Goal: Information Seeking & Learning: Learn about a topic

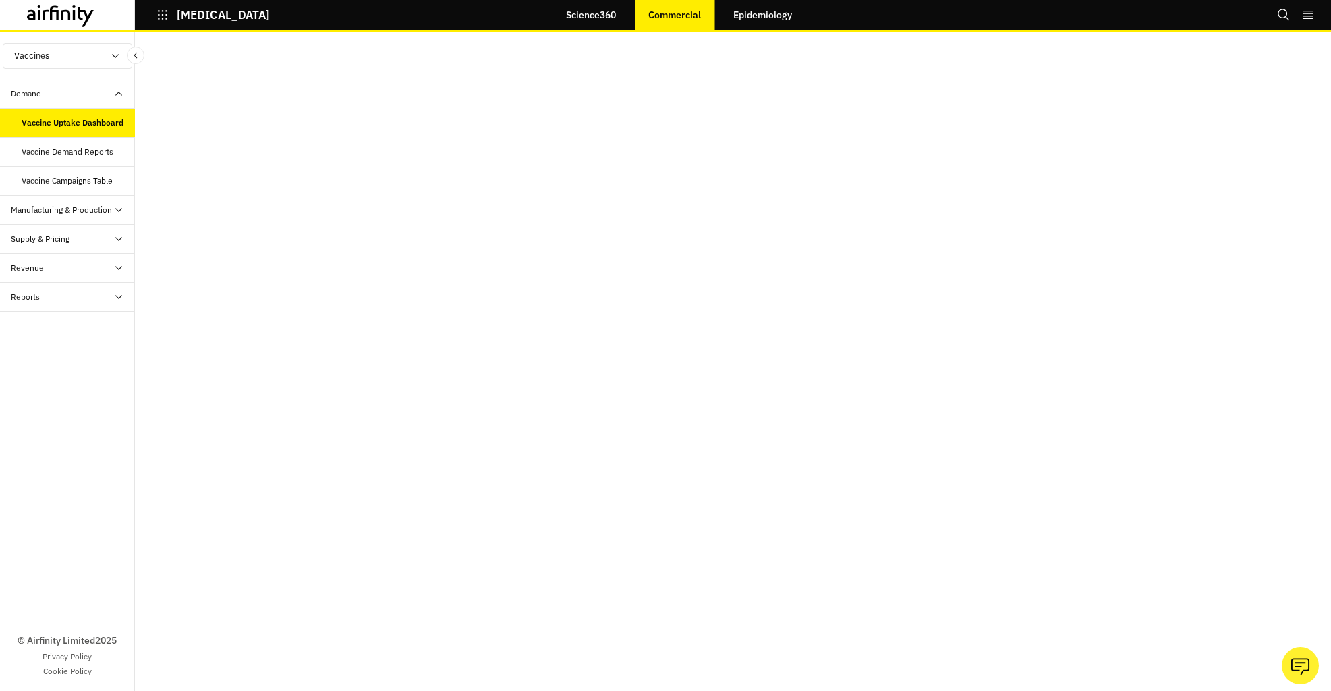
click at [83, 221] on div "Manufacturing & Production" at bounding box center [67, 210] width 135 height 29
click at [92, 242] on div "Manufacturing and Production Table" at bounding box center [73, 245] width 103 height 24
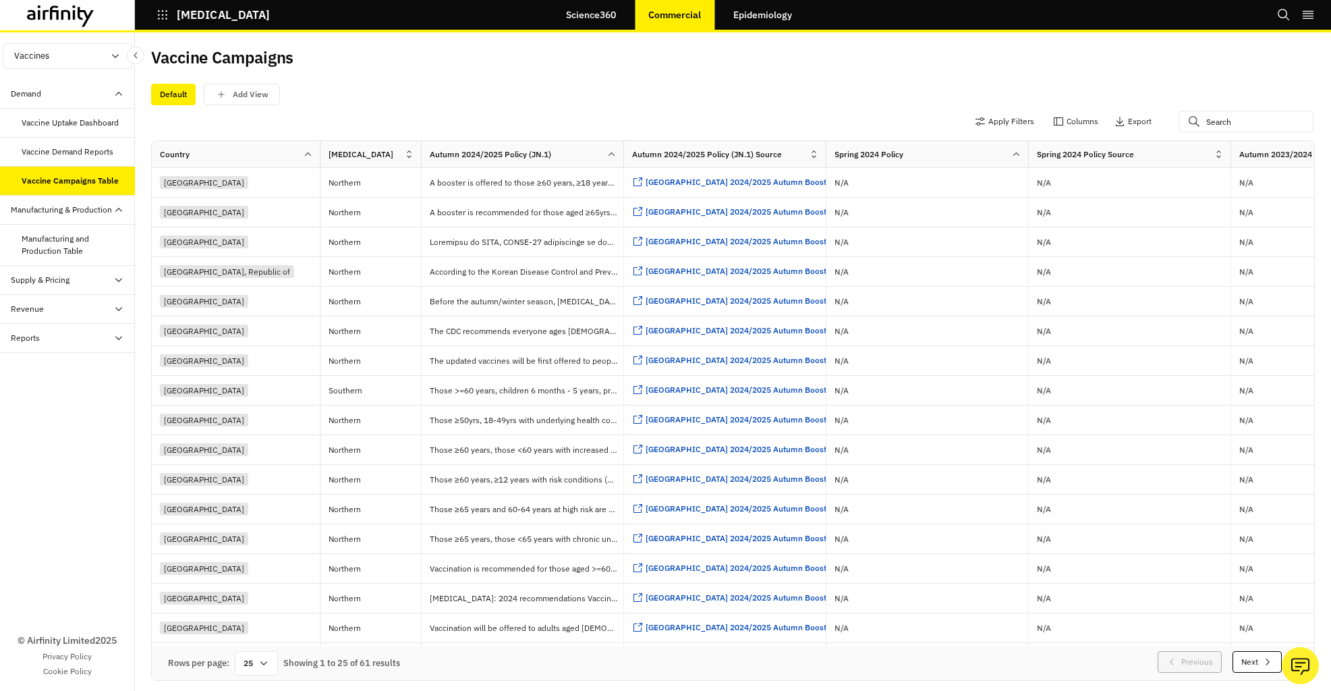
click at [93, 157] on div "Vaccine Demand Reports" at bounding box center [68, 152] width 92 height 12
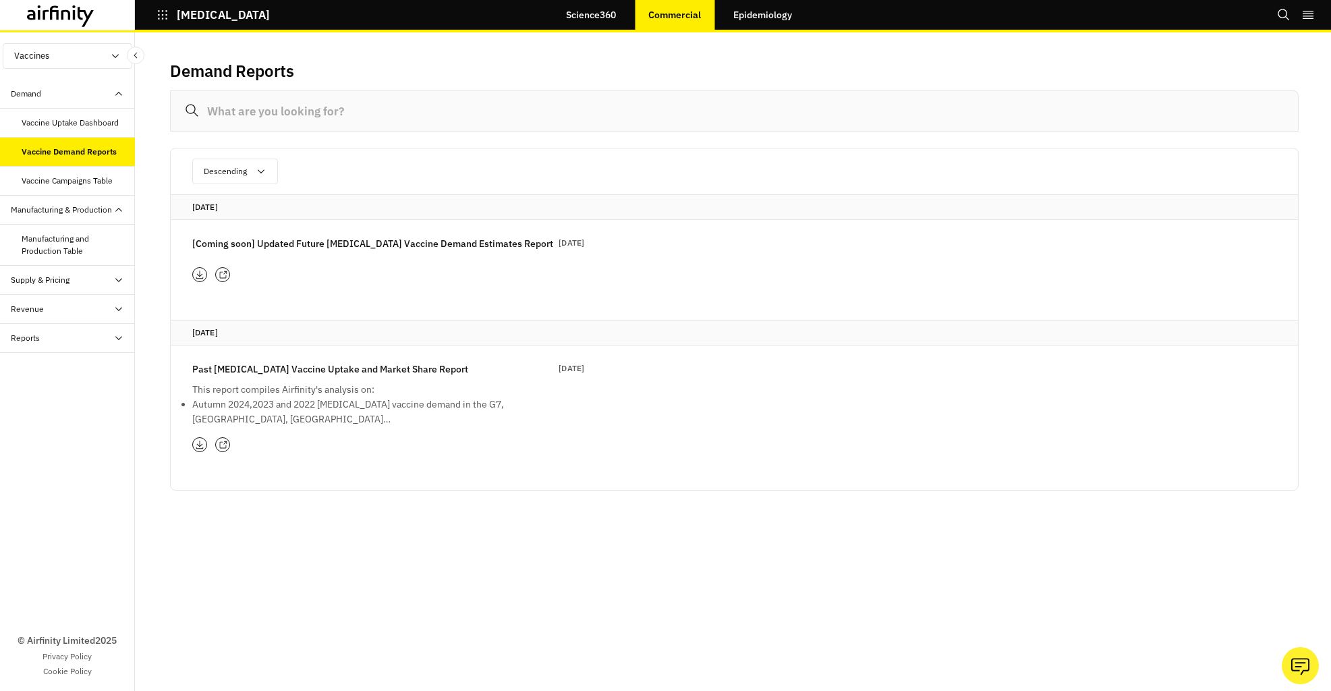
click at [93, 127] on div "Vaccine Uptake Dashboard" at bounding box center [70, 123] width 97 height 12
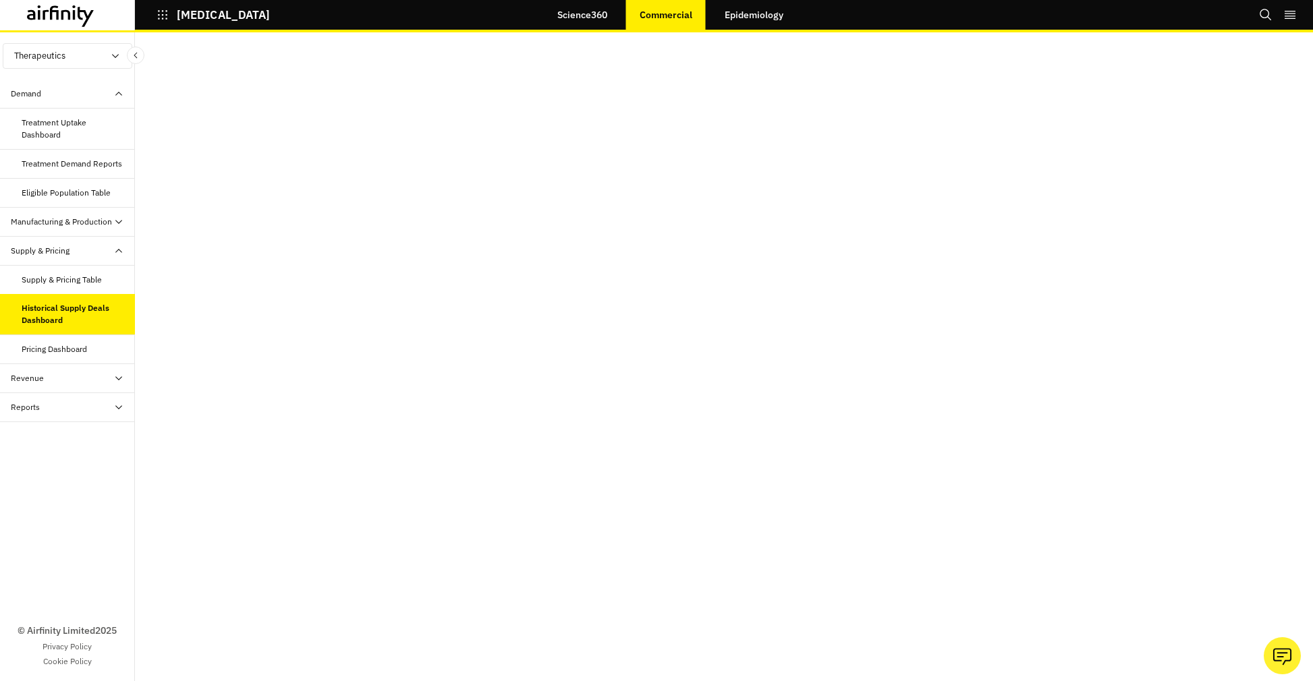
click at [47, 279] on div "Supply & Pricing Table" at bounding box center [62, 280] width 80 height 12
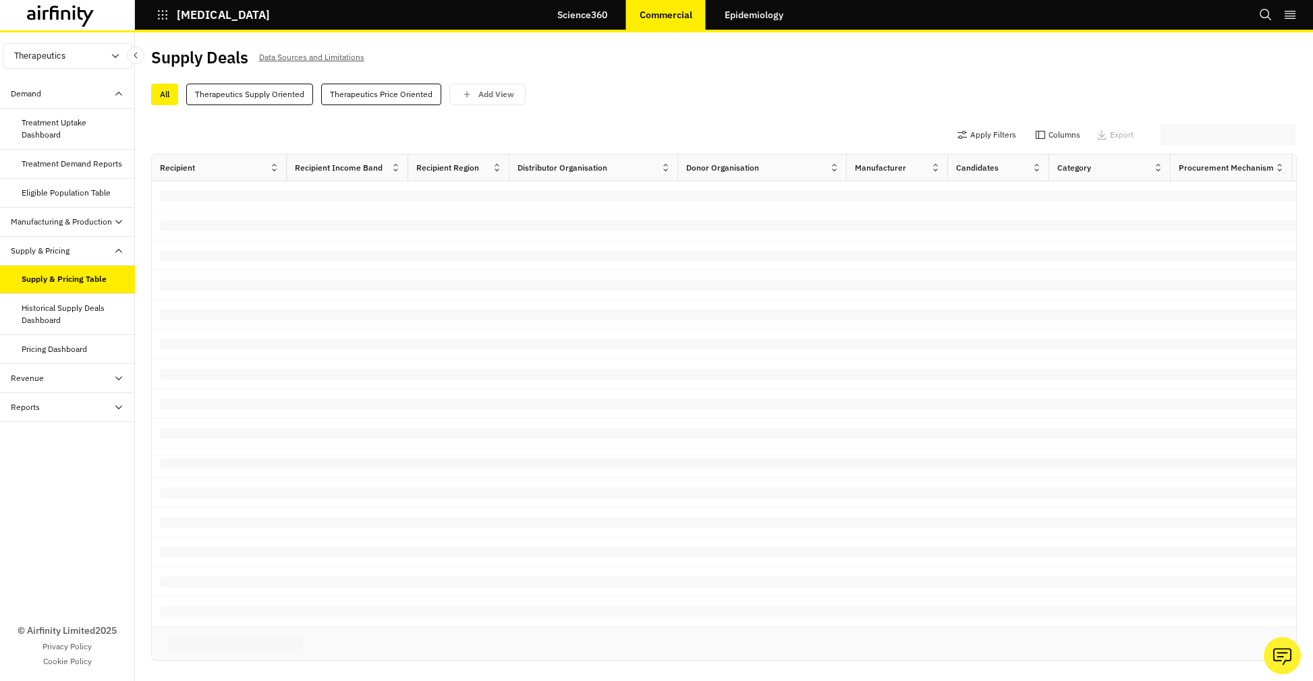
click at [45, 346] on div "Pricing Dashboard" at bounding box center [54, 349] width 65 height 12
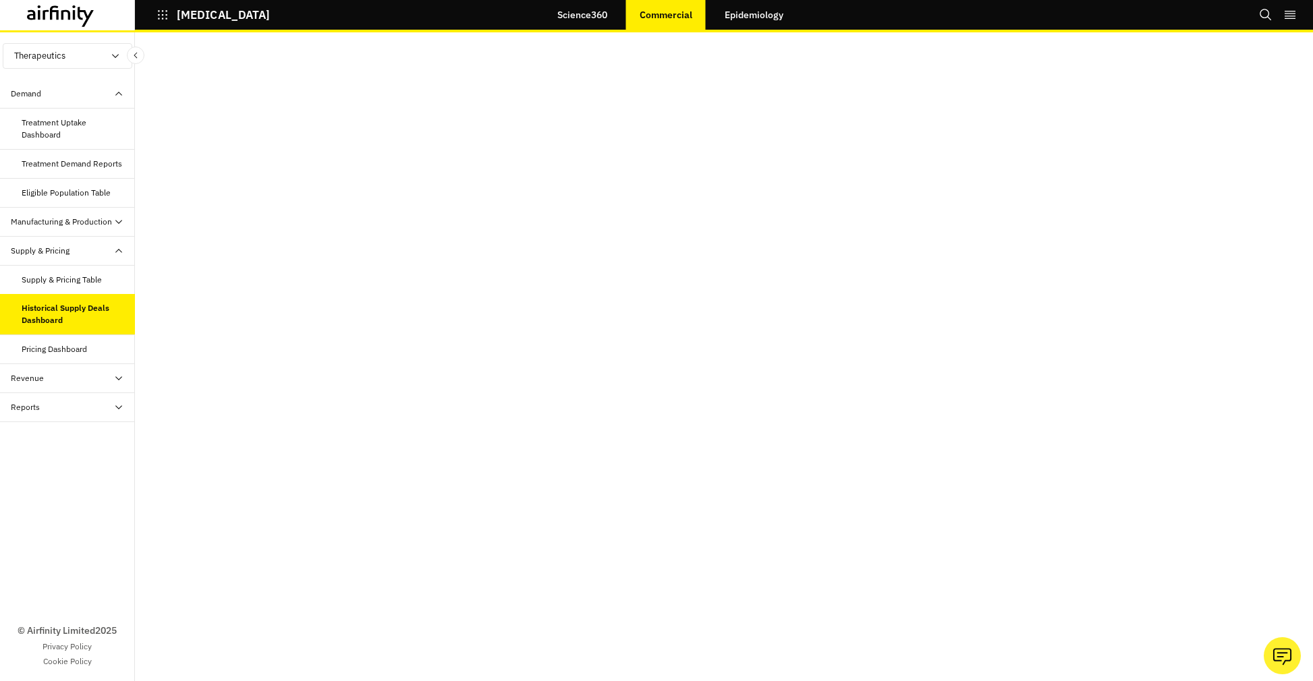
click at [88, 281] on div "Supply & Pricing Table" at bounding box center [62, 280] width 80 height 12
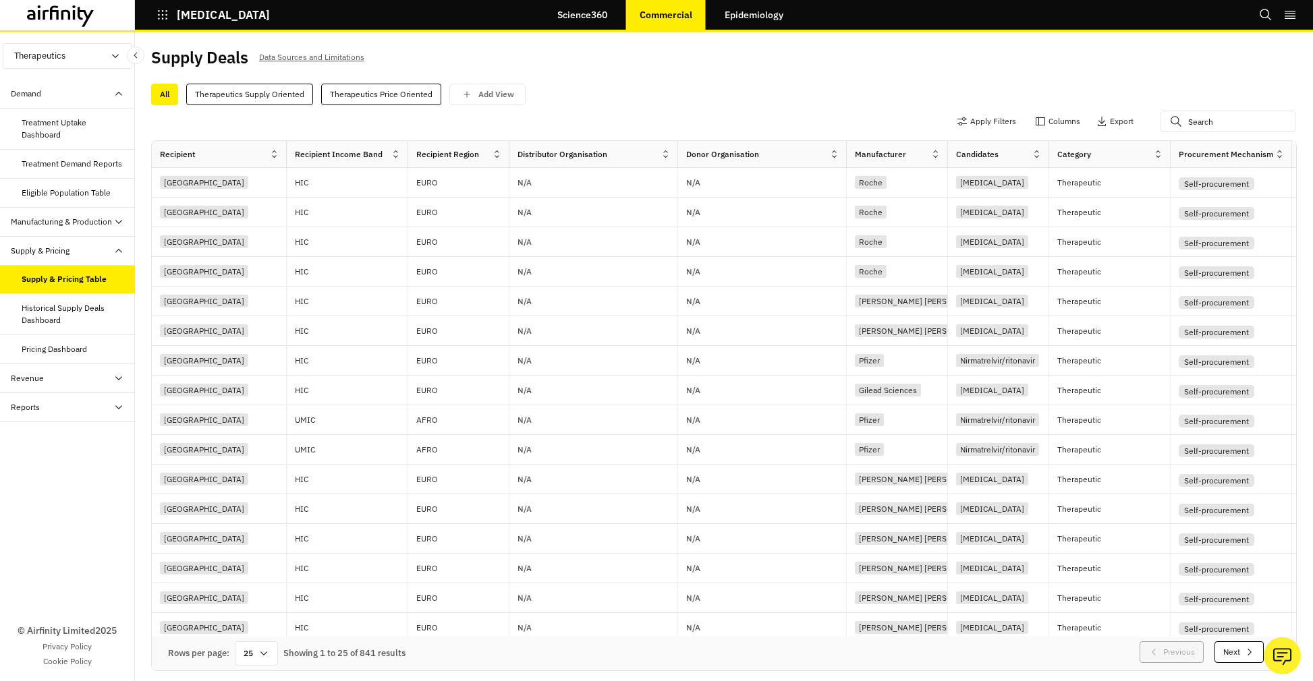
click at [92, 61] on button "Therapeutics" at bounding box center [68, 56] width 130 height 26
click at [81, 88] on link "Vaccines" at bounding box center [67, 81] width 128 height 26
